Goal: Information Seeking & Learning: Check status

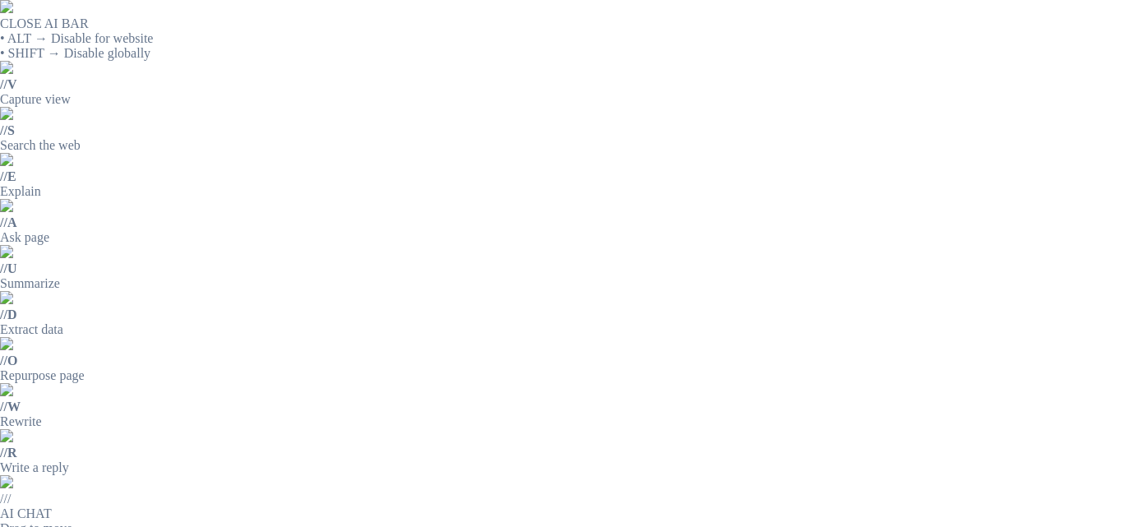
drag, startPoint x: 717, startPoint y: 349, endPoint x: 733, endPoint y: 354, distance: 16.4
